Goal: Task Accomplishment & Management: Complete application form

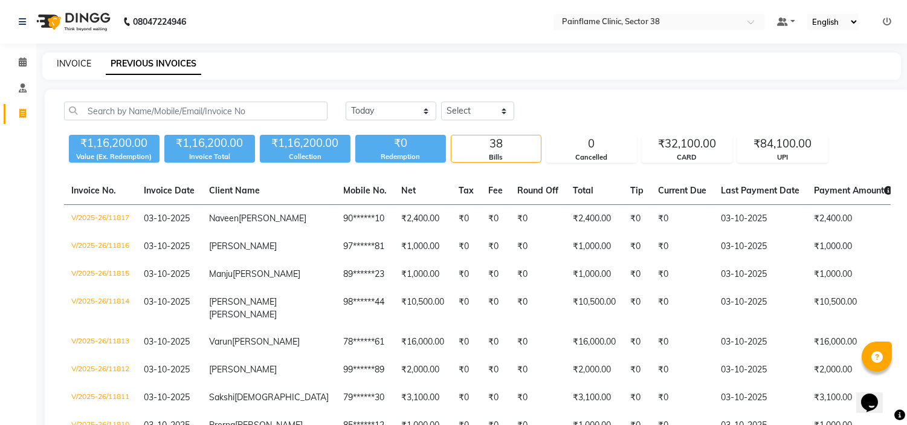
click at [70, 59] on link "INVOICE" at bounding box center [74, 63] width 34 height 11
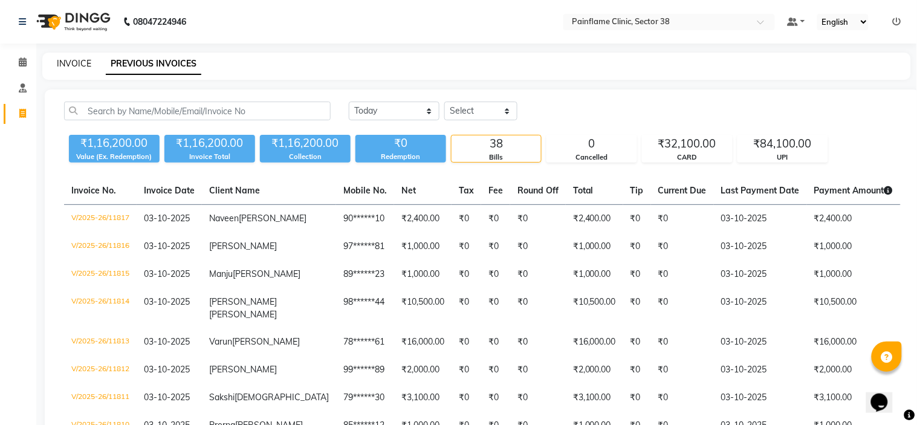
select select "service"
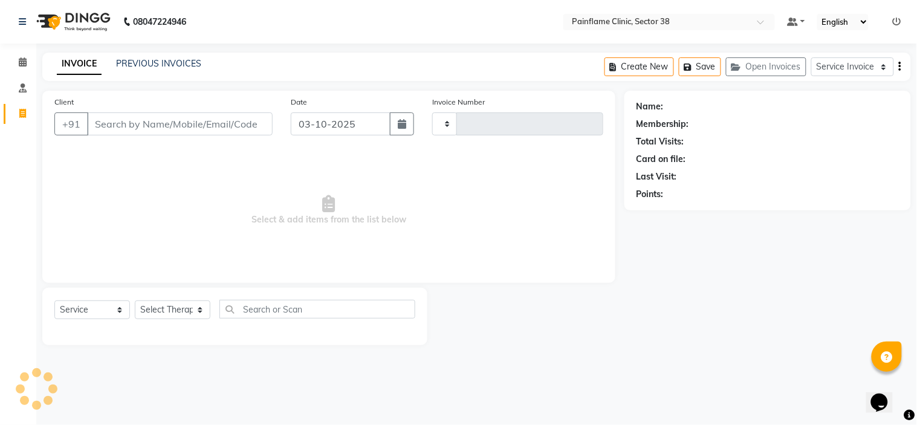
type input "11818"
select select "3964"
click at [127, 63] on link "PREVIOUS INVOICES" at bounding box center [158, 63] width 85 height 11
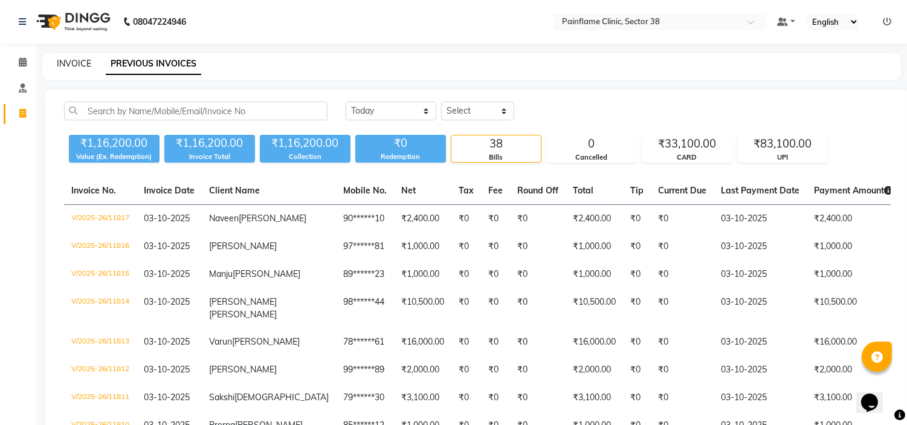
click at [76, 63] on link "INVOICE" at bounding box center [74, 63] width 34 height 11
select select "service"
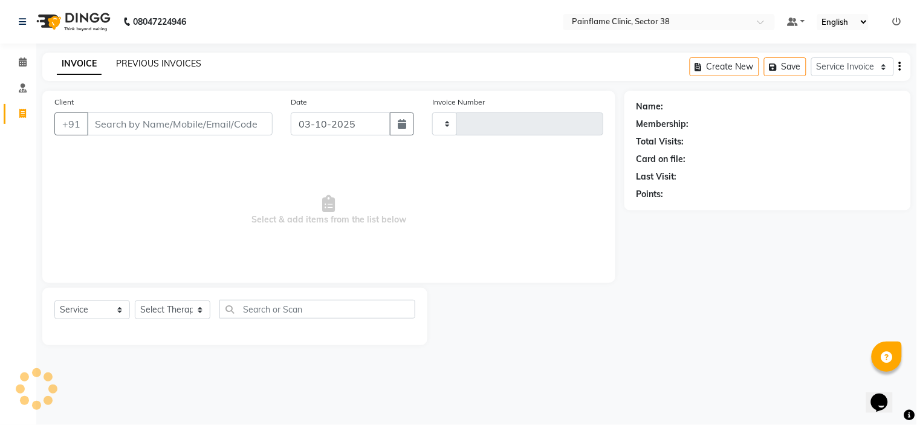
type input "11818"
select select "3964"
click at [132, 60] on link "PREVIOUS INVOICES" at bounding box center [158, 63] width 85 height 11
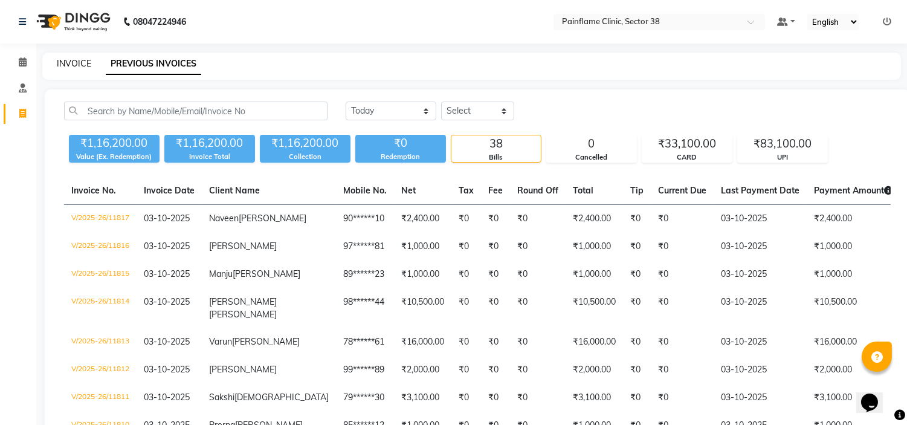
click at [79, 61] on link "INVOICE" at bounding box center [74, 63] width 34 height 11
select select "service"
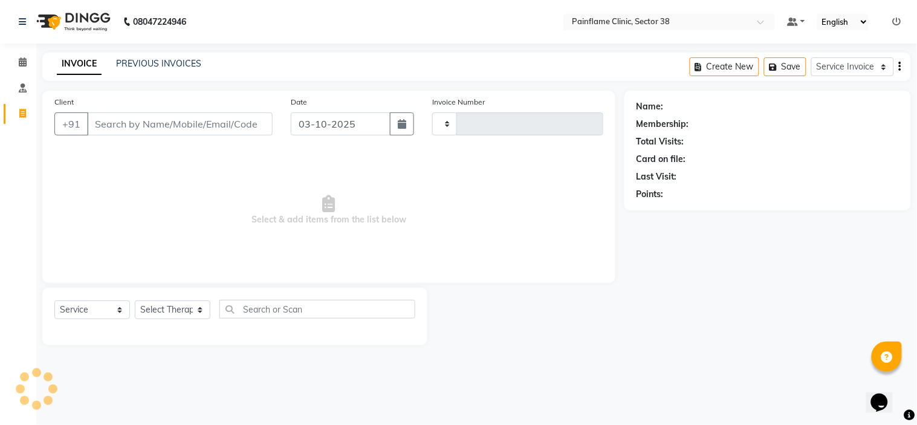
type input "11818"
select select "3964"
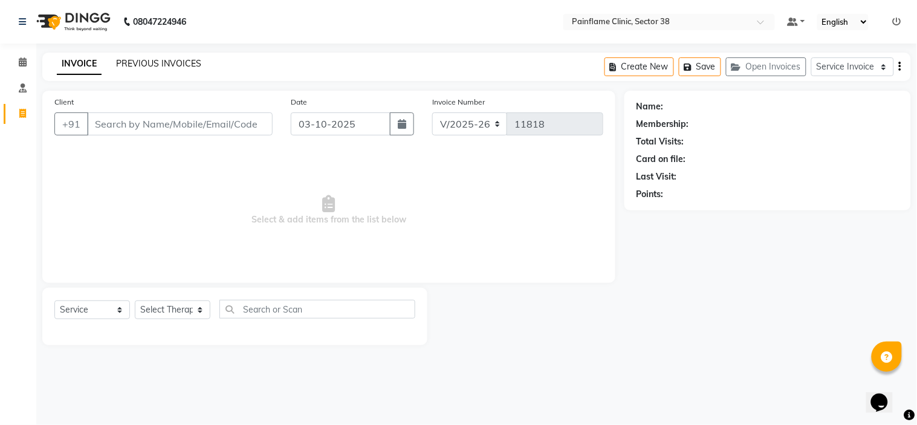
click at [158, 59] on link "PREVIOUS INVOICES" at bounding box center [158, 63] width 85 height 11
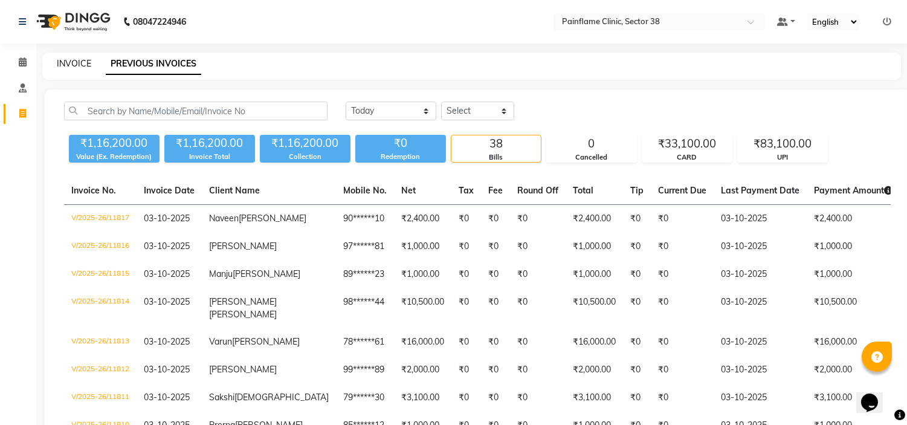
click at [69, 61] on link "INVOICE" at bounding box center [74, 63] width 34 height 11
select select "service"
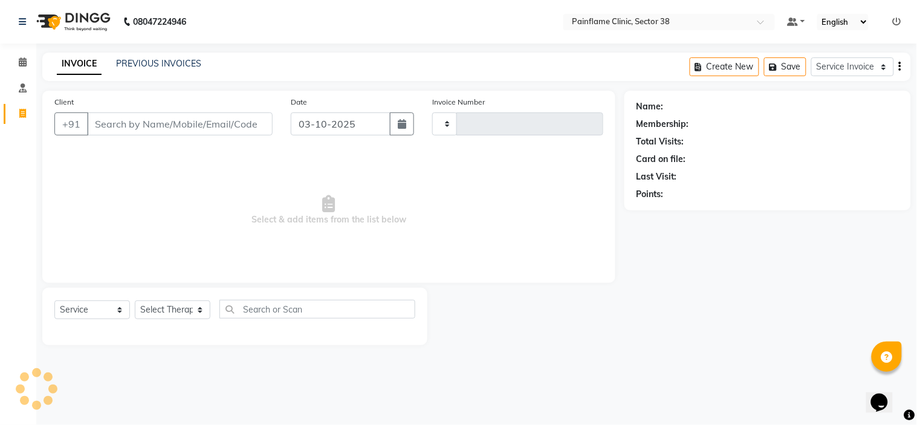
type input "11818"
select select "3964"
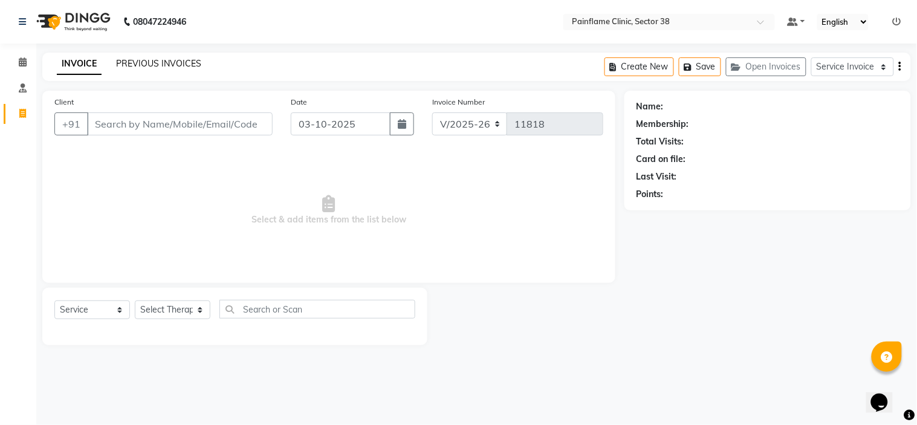
click at [162, 63] on link "PREVIOUS INVOICES" at bounding box center [158, 63] width 85 height 11
